Goal: Navigation & Orientation: Find specific page/section

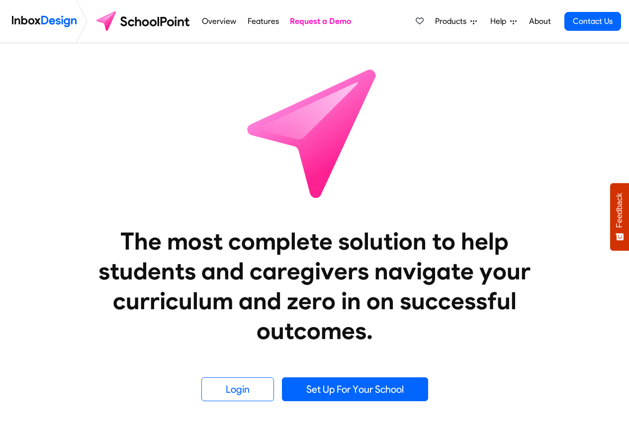
click at [450, 20] on span "Products" at bounding box center [452, 21] width 35 height 12
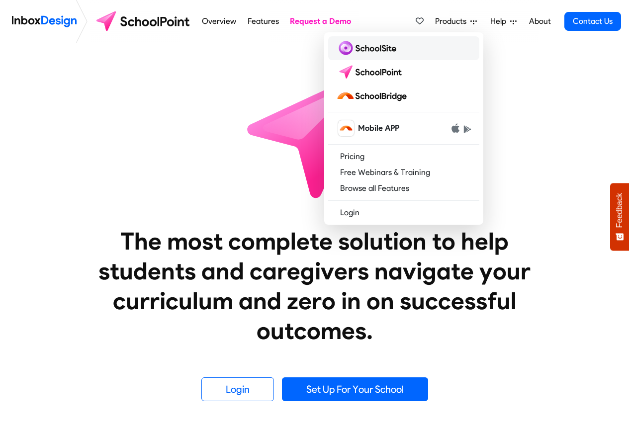
click at [364, 49] on img at bounding box center [368, 48] width 64 height 16
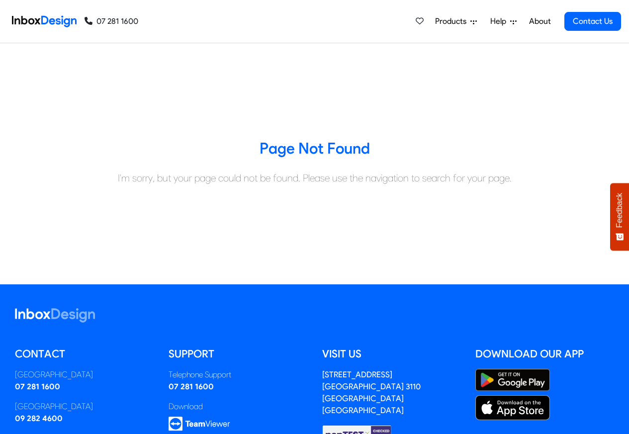
click at [451, 21] on span "Products" at bounding box center [452, 21] width 35 height 12
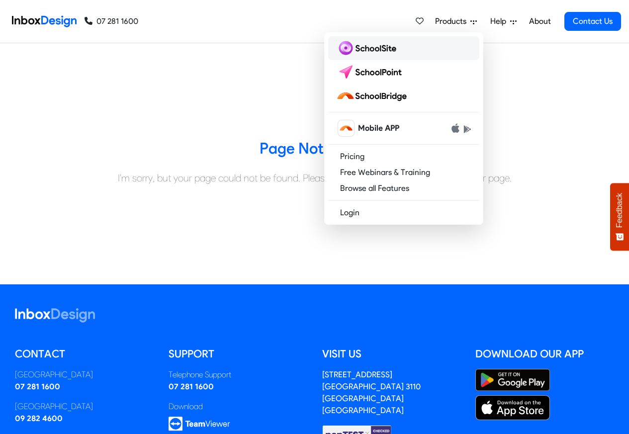
click at [361, 50] on img at bounding box center [368, 48] width 64 height 16
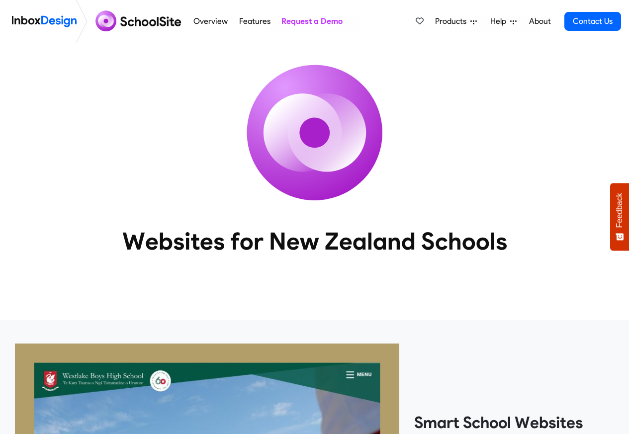
click at [448, 20] on span "Products" at bounding box center [452, 21] width 35 height 12
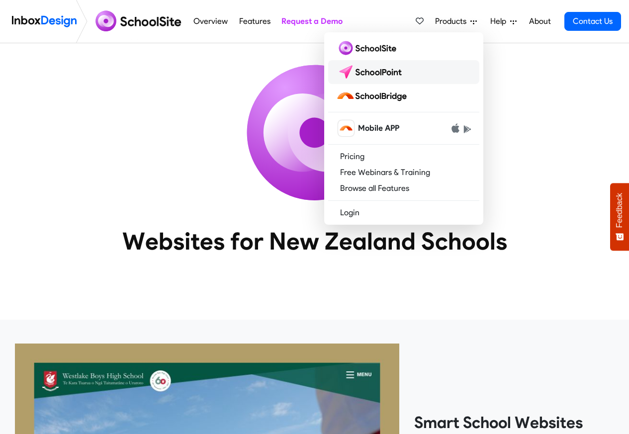
click at [369, 72] on img at bounding box center [371, 72] width 70 height 16
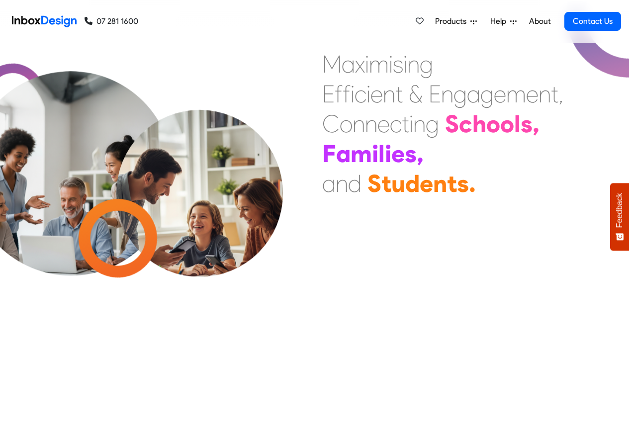
scroll to position [358, 0]
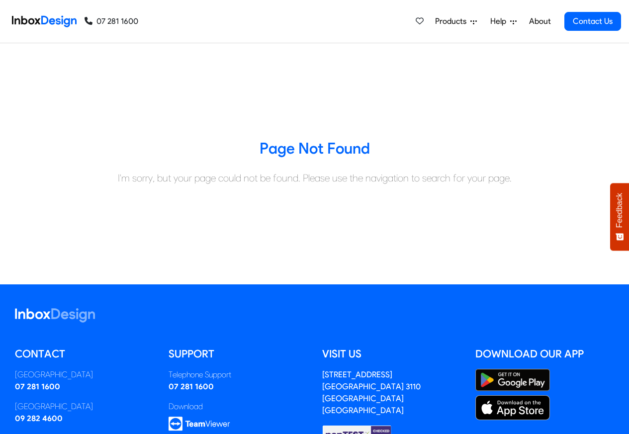
click at [500, 21] on span "Help" at bounding box center [500, 21] width 20 height 12
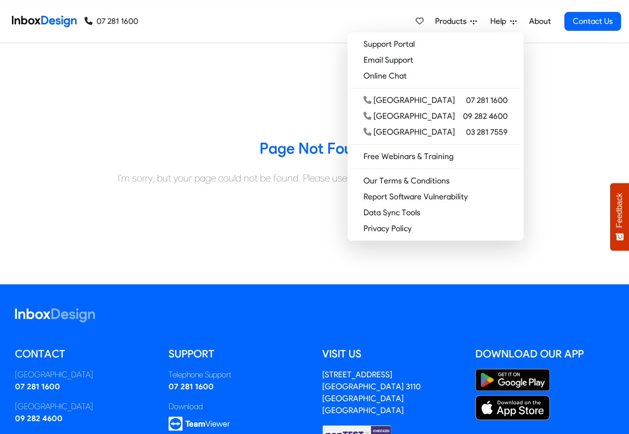
click at [452, 21] on span "Products" at bounding box center [452, 21] width 35 height 12
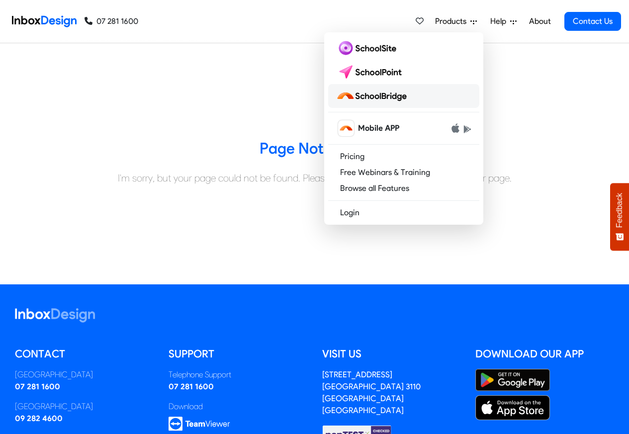
click at [362, 96] on img at bounding box center [373, 96] width 75 height 16
